Goal: Task Accomplishment & Management: Use online tool/utility

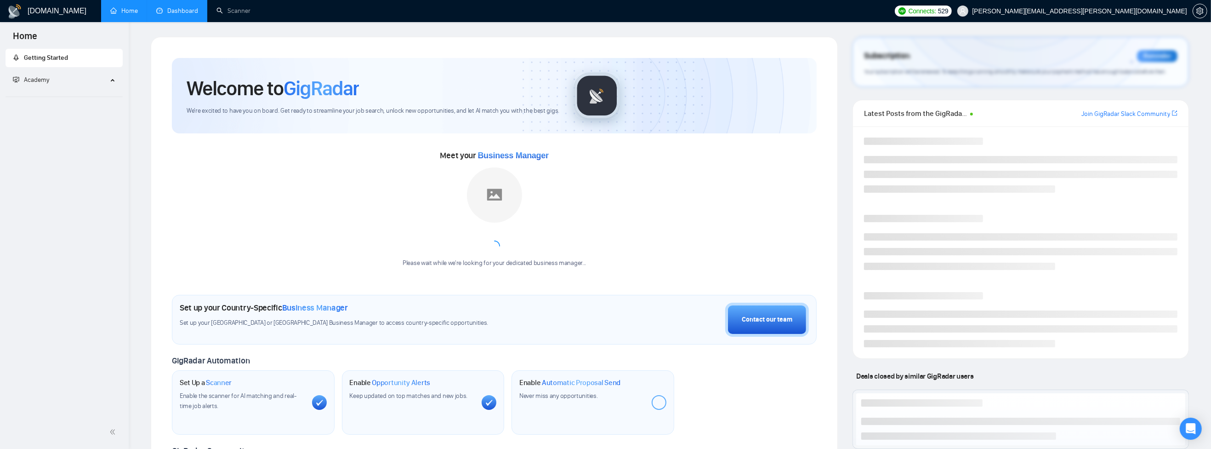
click at [182, 9] on link "Dashboard" at bounding box center [177, 11] width 42 height 8
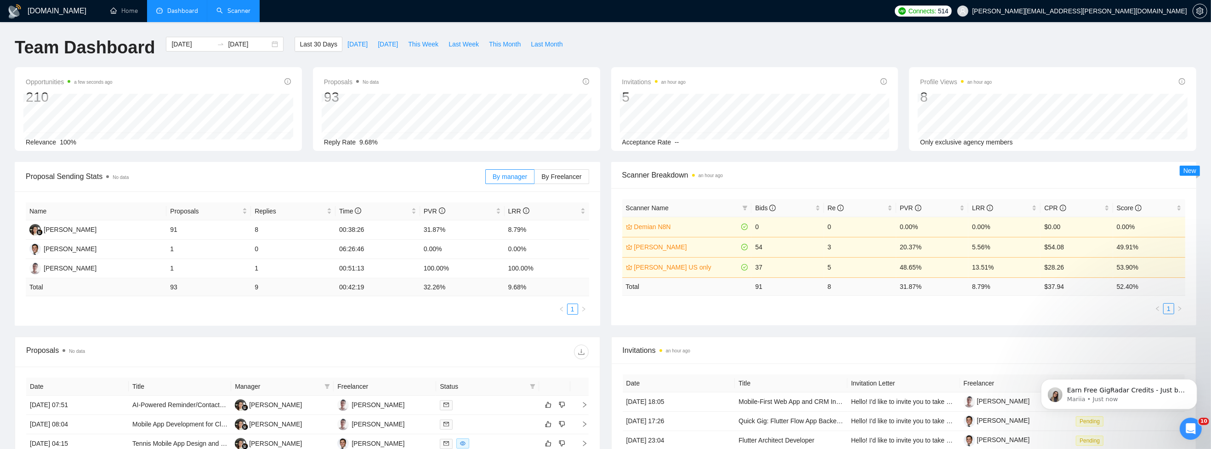
click at [236, 14] on link "Scanner" at bounding box center [233, 11] width 34 height 8
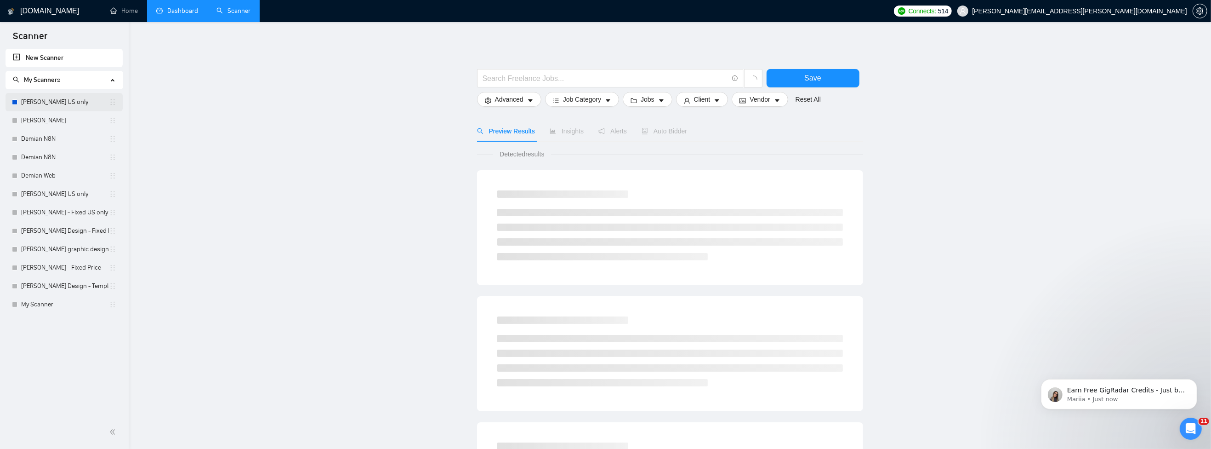
click at [63, 97] on link "[PERSON_NAME] US only" at bounding box center [65, 102] width 88 height 18
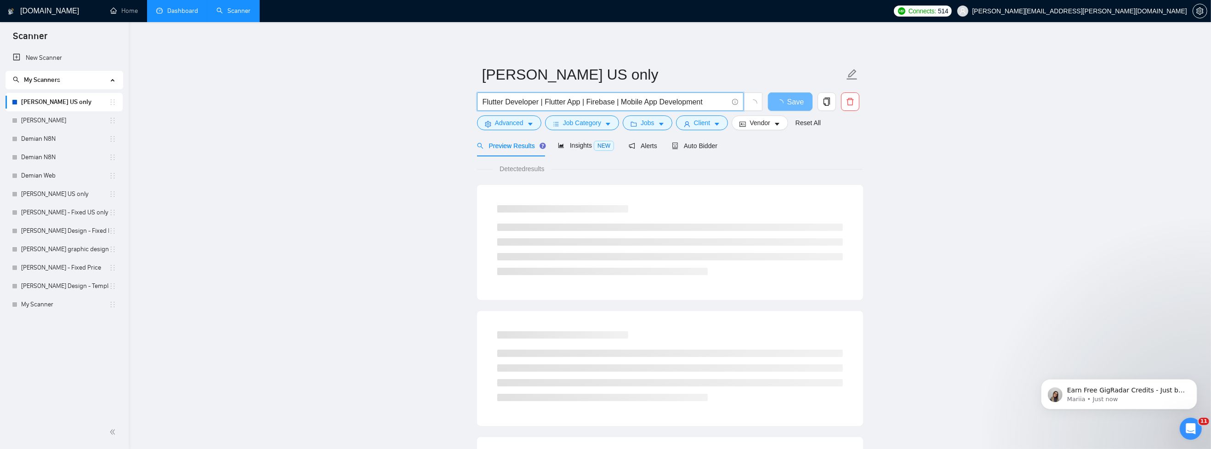
drag, startPoint x: 715, startPoint y: 100, endPoint x: 477, endPoint y: 99, distance: 237.6
click at [477, 99] on span "Flutter Developer | Flutter App | Firebase | Mobile App Development" at bounding box center [610, 101] width 267 height 18
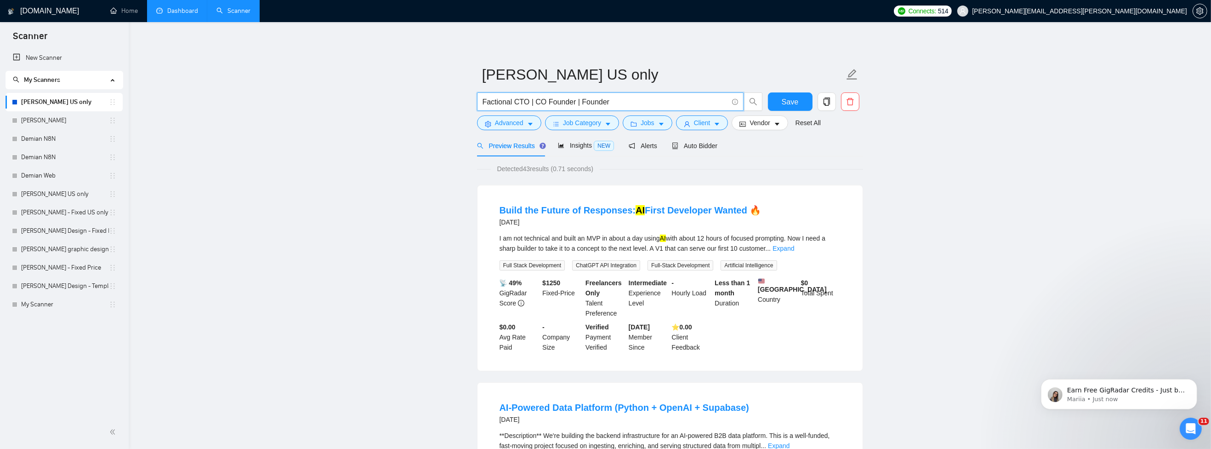
click at [486, 102] on input "Factional CTO | CO Founder | Founder" at bounding box center [605, 101] width 245 height 11
click at [786, 97] on span "Save" at bounding box center [790, 101] width 17 height 11
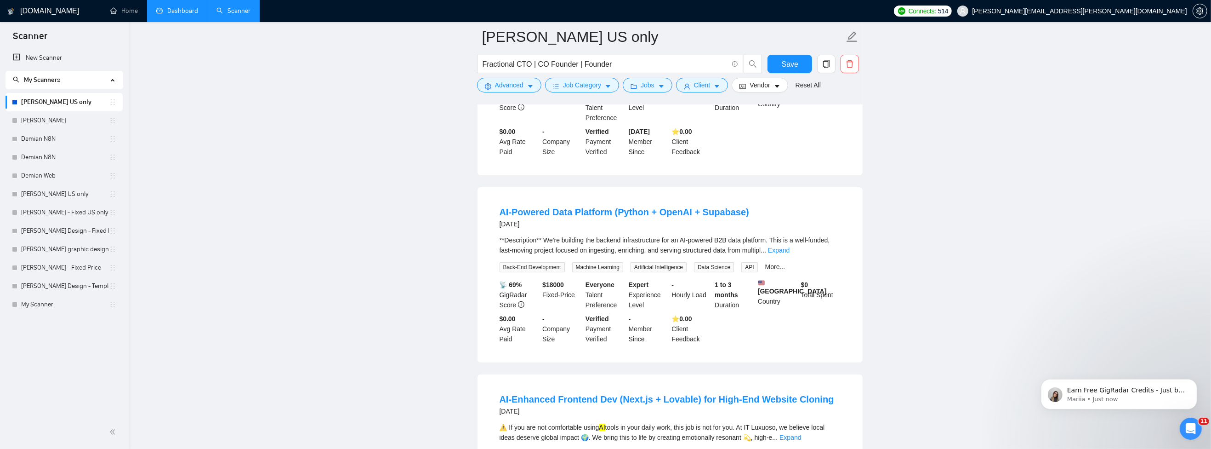
scroll to position [427, 0]
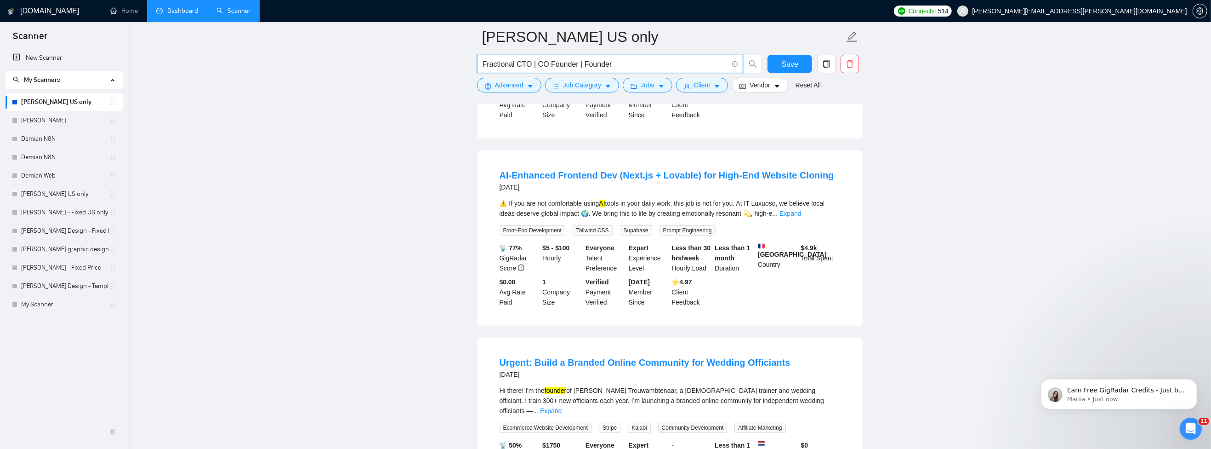
drag, startPoint x: 621, startPoint y: 65, endPoint x: 586, endPoint y: 65, distance: 35.4
click at [586, 65] on input "Fractional CTO | CO Founder | Founder" at bounding box center [605, 63] width 245 height 11
click at [543, 62] on input "Fractional CTO | CO Founder" at bounding box center [605, 63] width 245 height 11
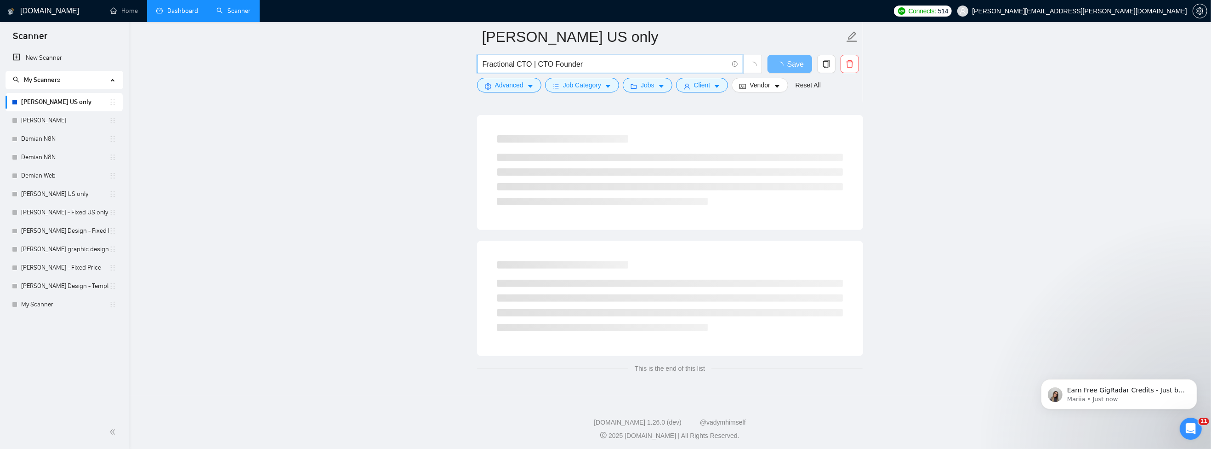
scroll to position [0, 0]
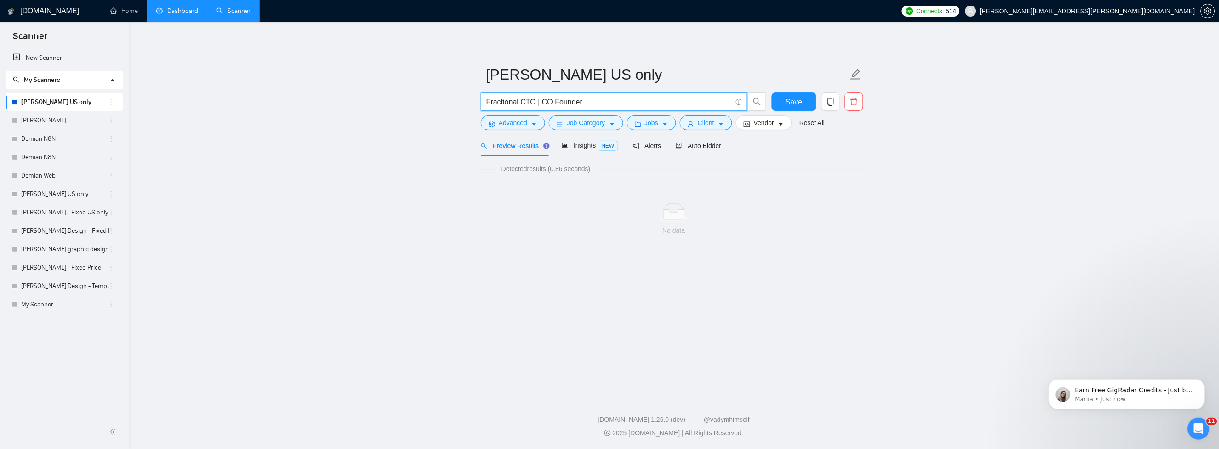
click at [881, 240] on main "[PERSON_NAME] US only Fractional CTO | CO Founder Save Advanced Job Category Jo…" at bounding box center [673, 207] width 1061 height 341
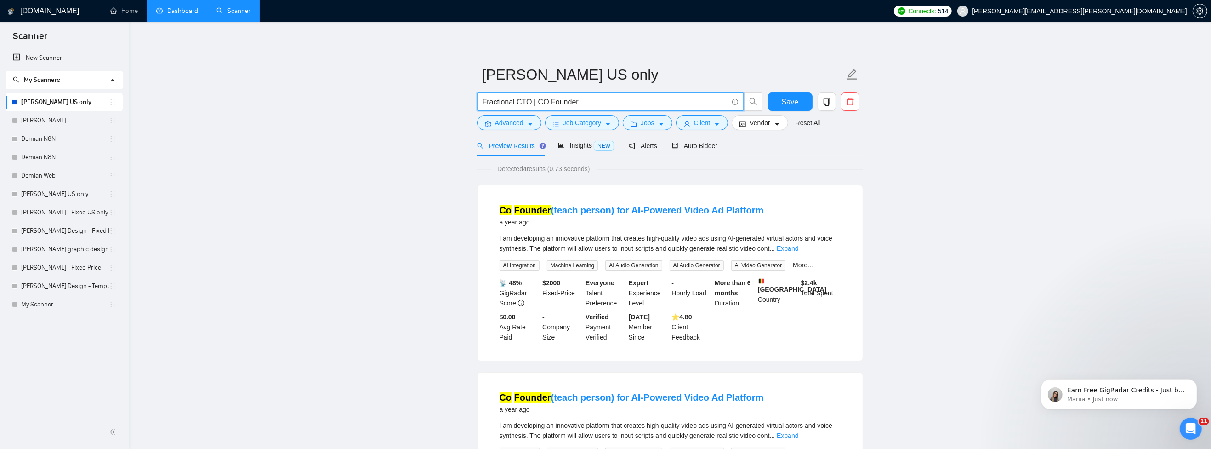
drag, startPoint x: 586, startPoint y: 103, endPoint x: 477, endPoint y: 99, distance: 109.9
click at [477, 99] on span "Fractional CTO | CO Founder" at bounding box center [610, 101] width 267 height 18
type input "CTO"
click at [800, 97] on button "Save" at bounding box center [790, 101] width 45 height 18
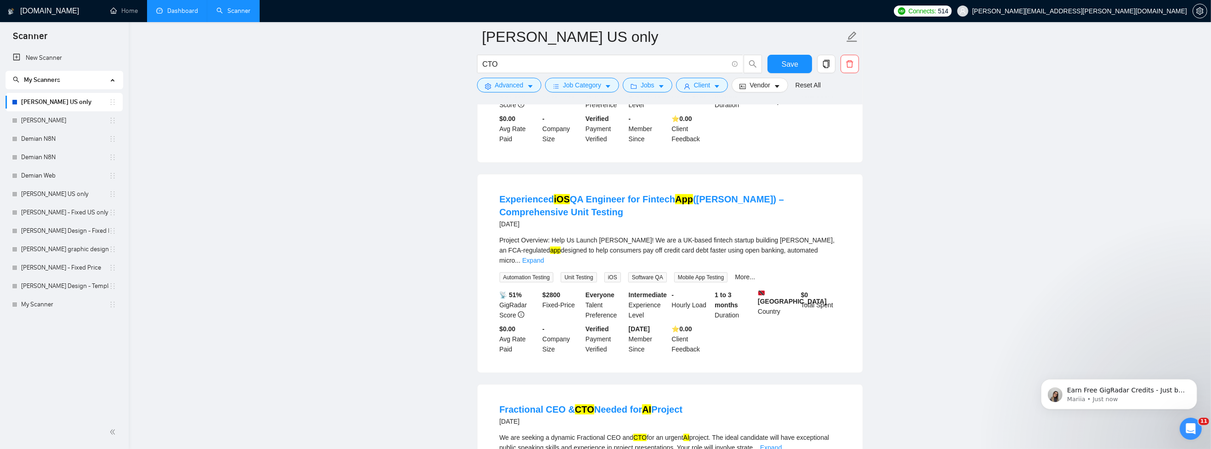
scroll to position [778, 0]
